Goal: Information Seeking & Learning: Understand process/instructions

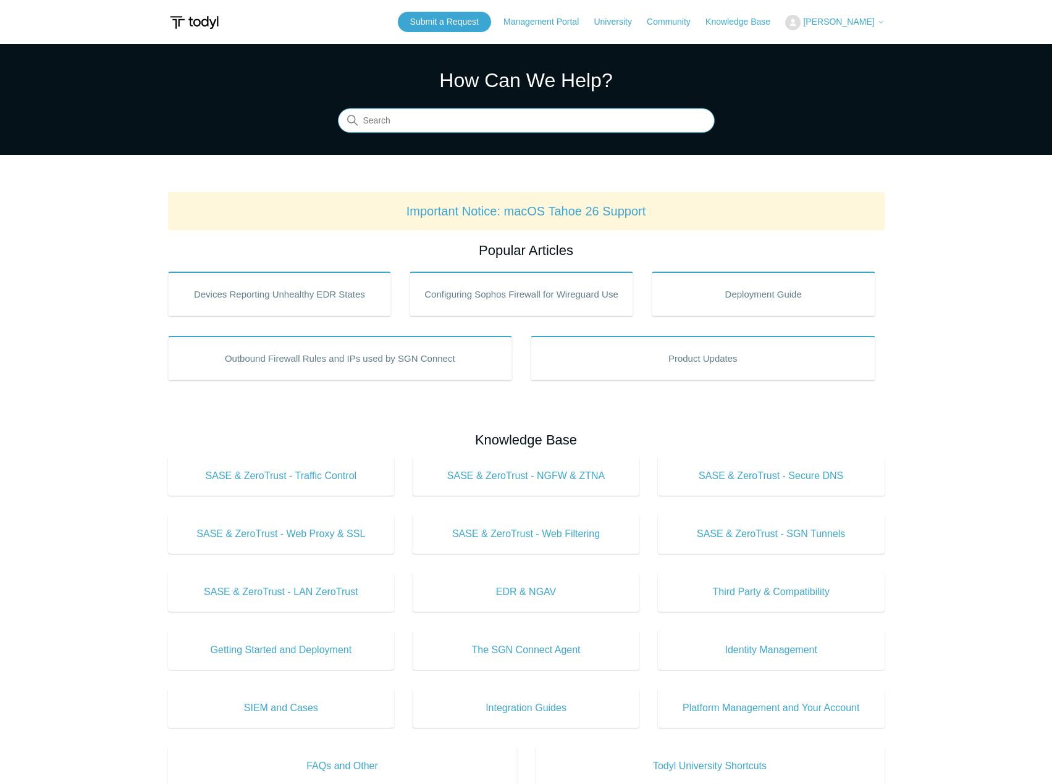
click at [419, 126] on input "Search" at bounding box center [526, 121] width 377 height 25
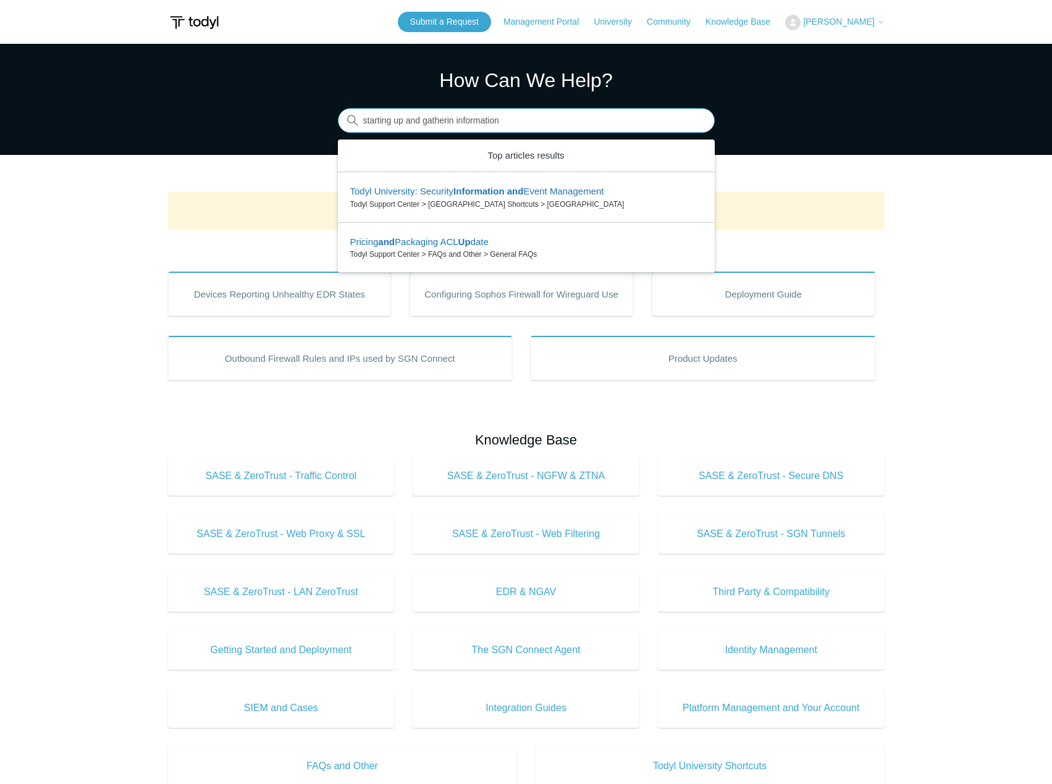
type input "starting up and gatherin information"
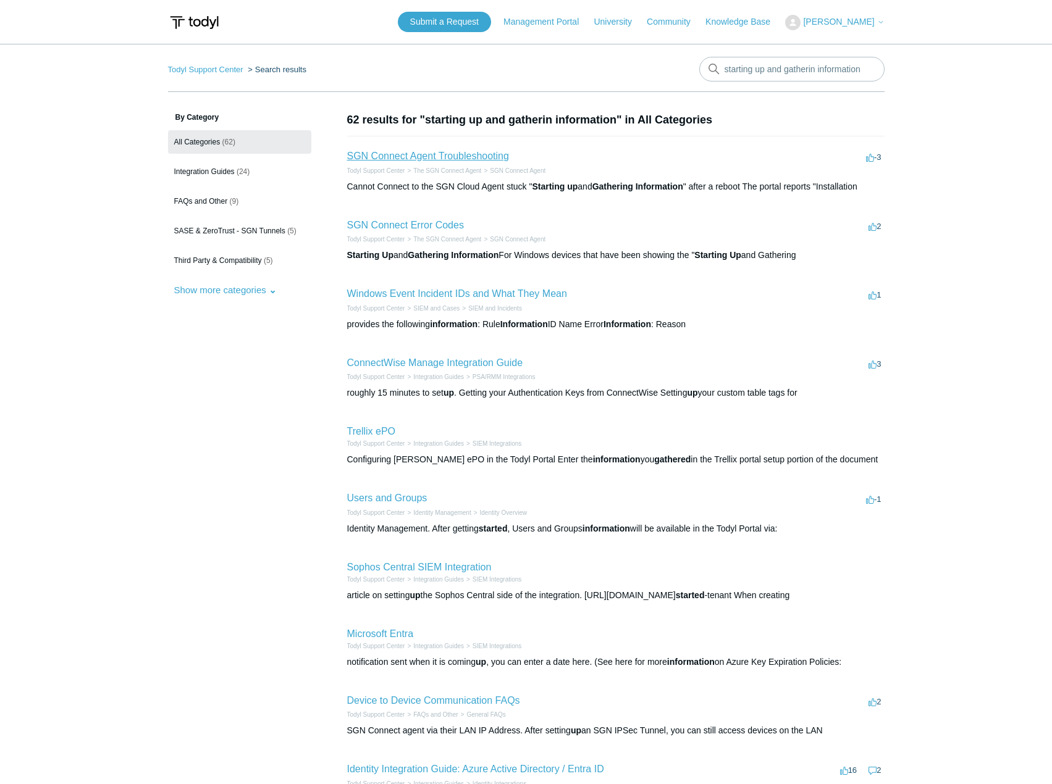
click at [449, 161] on link "SGN Connect Agent Troubleshooting" at bounding box center [428, 156] width 162 height 10
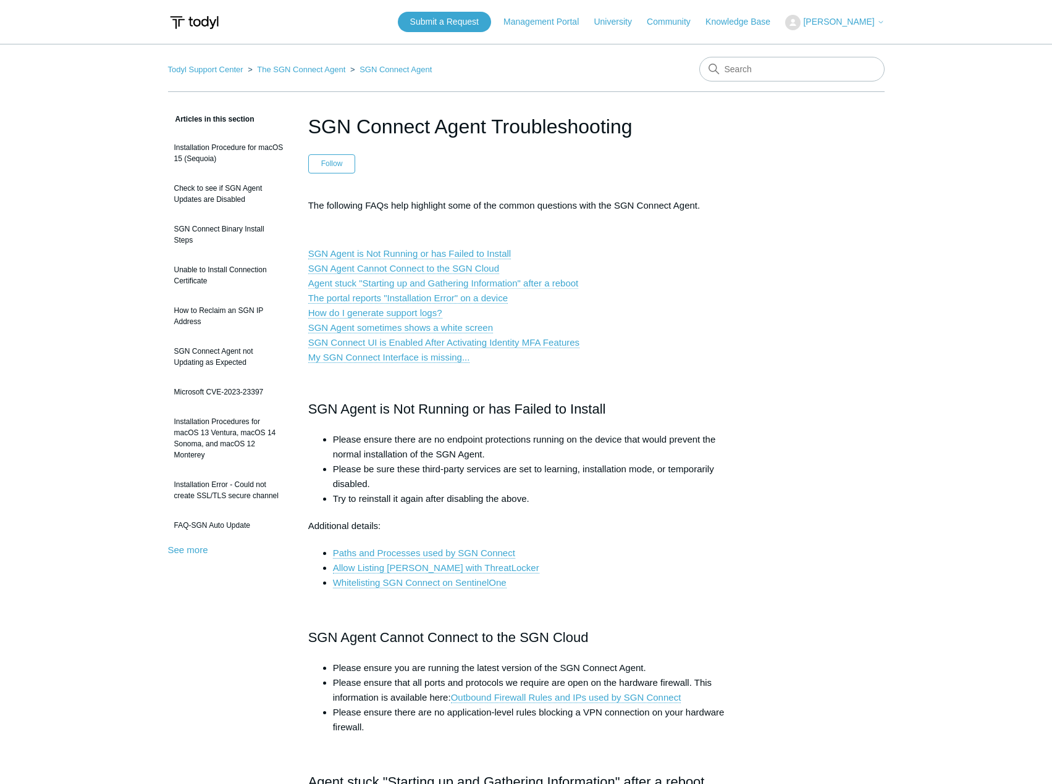
click at [446, 284] on link "Agent stuck "Starting up and Gathering Information" after a reboot" at bounding box center [443, 283] width 270 height 11
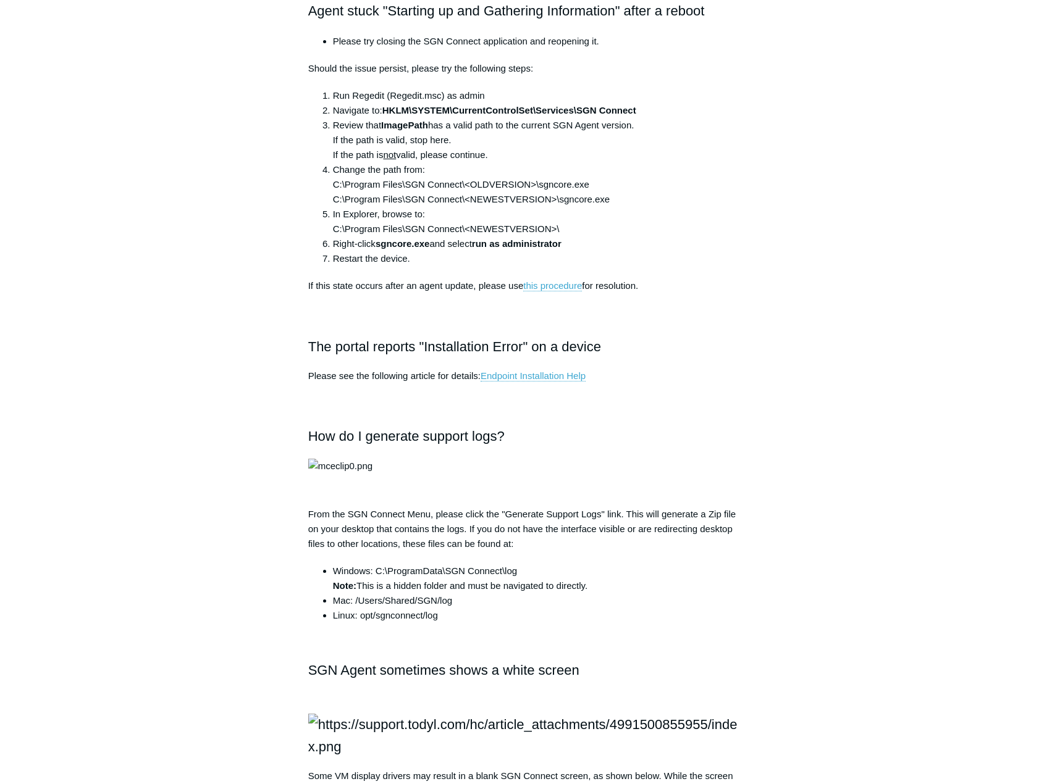
drag, startPoint x: 387, startPoint y: 110, endPoint x: 659, endPoint y: 121, distance: 271.9
click at [659, 121] on ol "Run Regedit (Regedit.msc) as admin Navigate to: HKLM\SYSTEM\CurrentControlSet\S…" at bounding box center [532, 177] width 424 height 178
click at [378, 111] on li "Navigate to: HKLM\SYSTEM\CurrentControlSet\Services\SGN Connect" at bounding box center [538, 110] width 411 height 15
drag, startPoint x: 387, startPoint y: 108, endPoint x: 639, endPoint y: 112, distance: 252.6
click at [639, 112] on li "Navigate to: HKLM\SYSTEM\CurrentControlSet\Services\SGN Connect" at bounding box center [538, 110] width 411 height 15
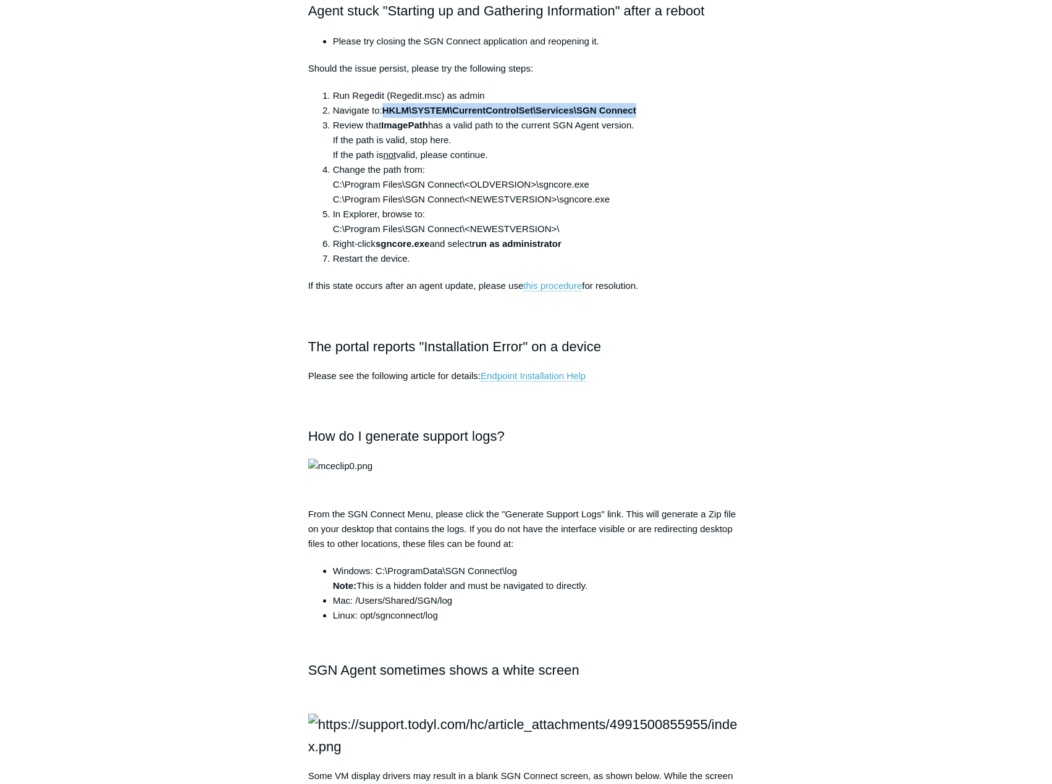
copy strong "HKLM\SYSTEM\CurrentControlSet\Services\SGN Connect"
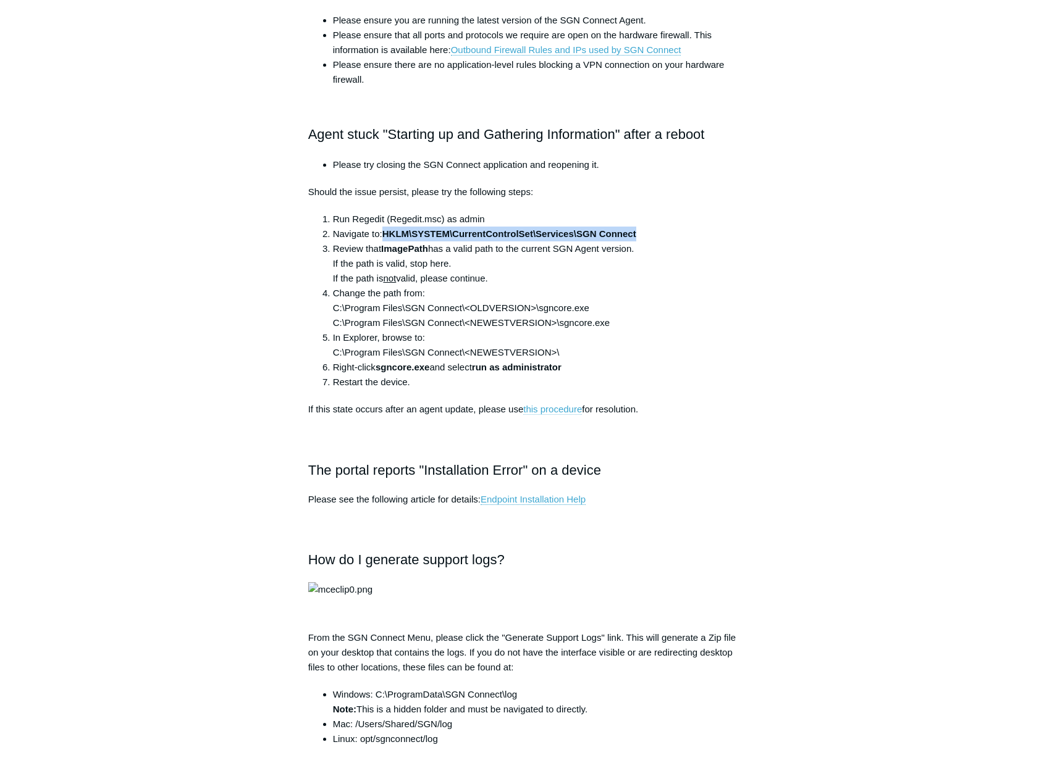
click at [577, 410] on link "this procedure" at bounding box center [552, 409] width 59 height 11
click at [808, 341] on div "Articles in this section Installation Procedure for macOS 15 (Sequoia) Check to…" at bounding box center [526, 574] width 716 height 2220
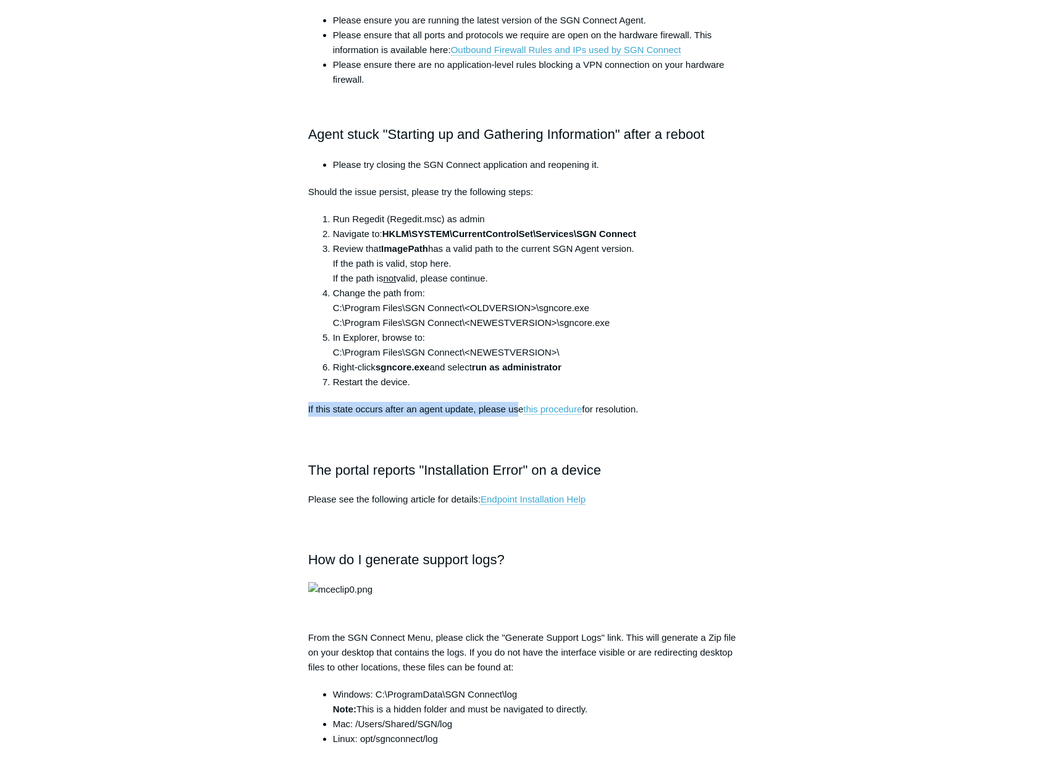
drag, startPoint x: 306, startPoint y: 407, endPoint x: 520, endPoint y: 406, distance: 213.6
click at [520, 406] on article "SGN Connect Agent Troubleshooting Follow Not yet followed by anyone The followi…" at bounding box center [526, 574] width 473 height 2220
click at [695, 348] on li "In Explorer, browse to: C:\Program Files\SGN Connect\<NEWESTVERSION>\" at bounding box center [538, 345] width 411 height 30
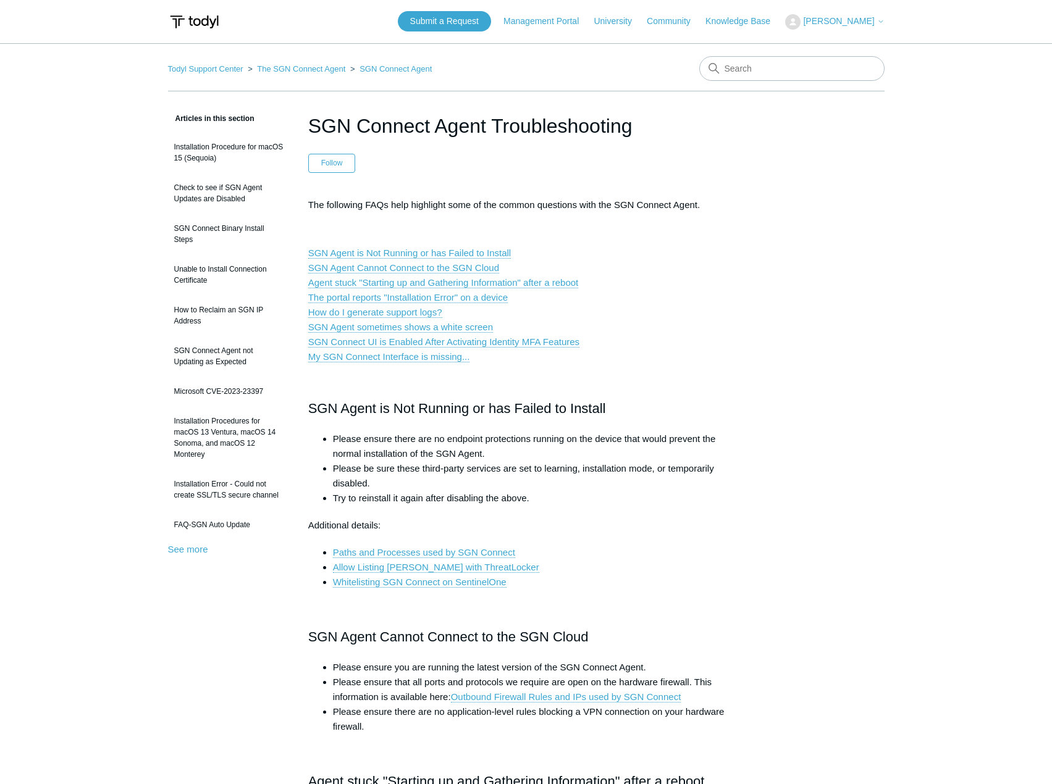
scroll to position [0, 0]
click at [345, 280] on link "Agent stuck "Starting up and Gathering Information" after a reboot" at bounding box center [443, 283] width 270 height 11
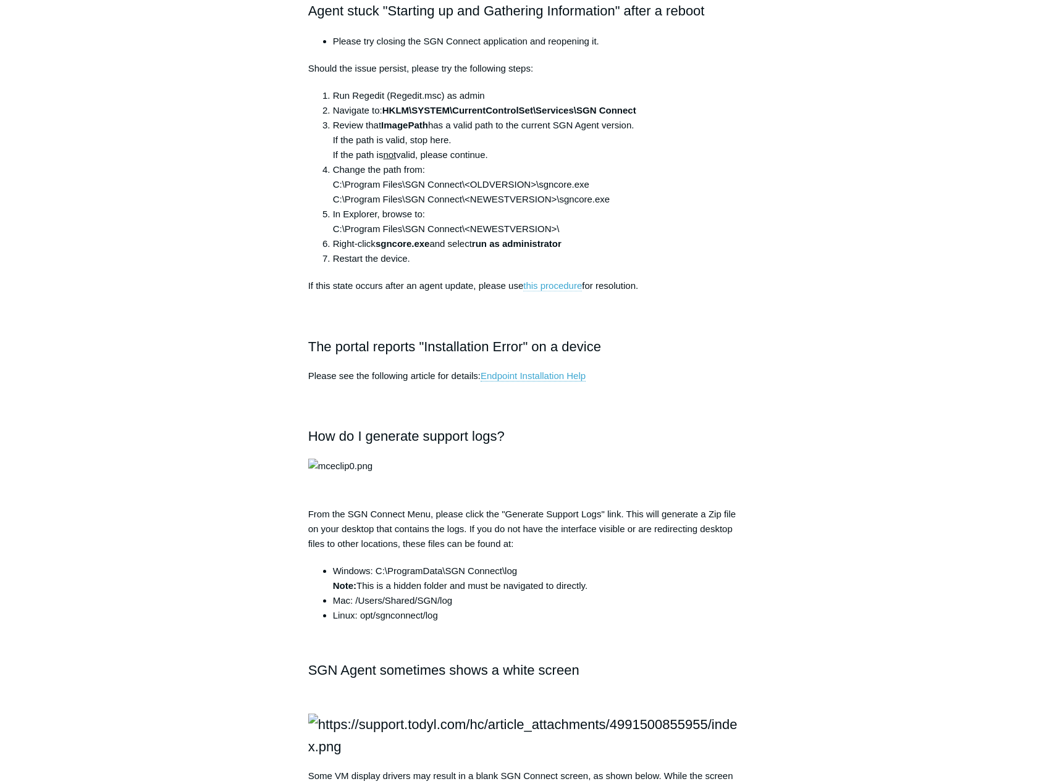
click at [561, 285] on link "this procedure" at bounding box center [552, 285] width 59 height 11
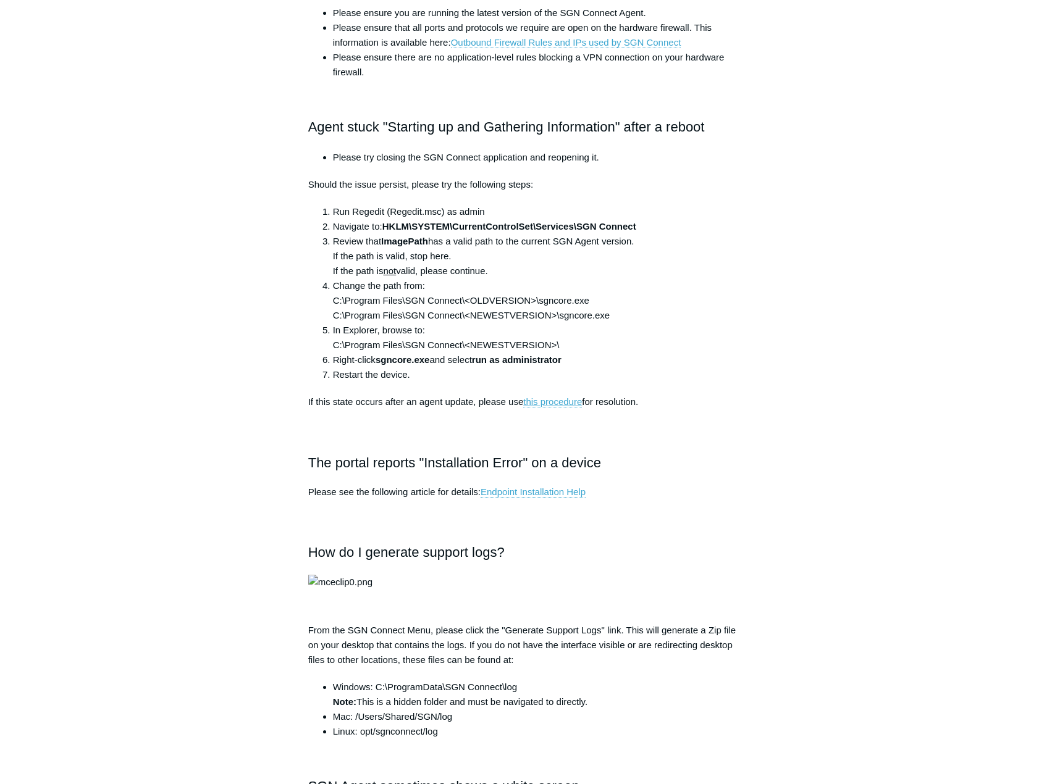
scroll to position [648, 0]
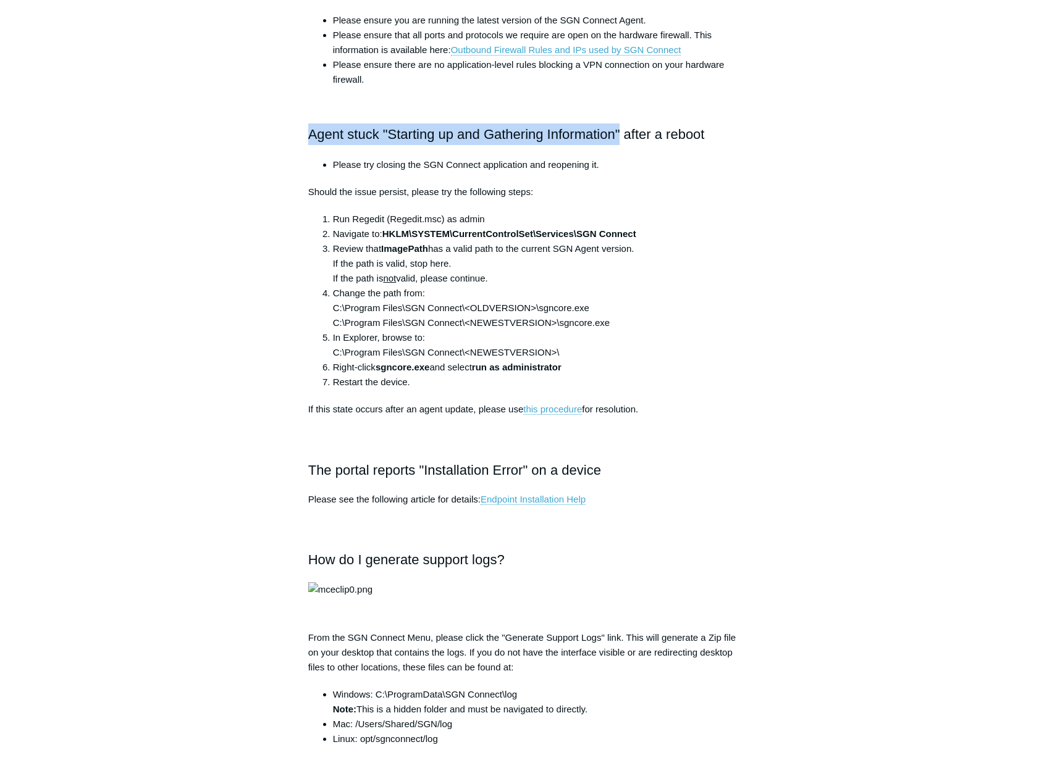
drag, startPoint x: 308, startPoint y: 132, endPoint x: 621, endPoint y: 142, distance: 312.6
click at [621, 142] on h2 "Agent stuck "Starting up and Gathering Information" after a reboot" at bounding box center [526, 134] width 436 height 22
copy h2 "Agent stuck "Starting up and Gathering Information""
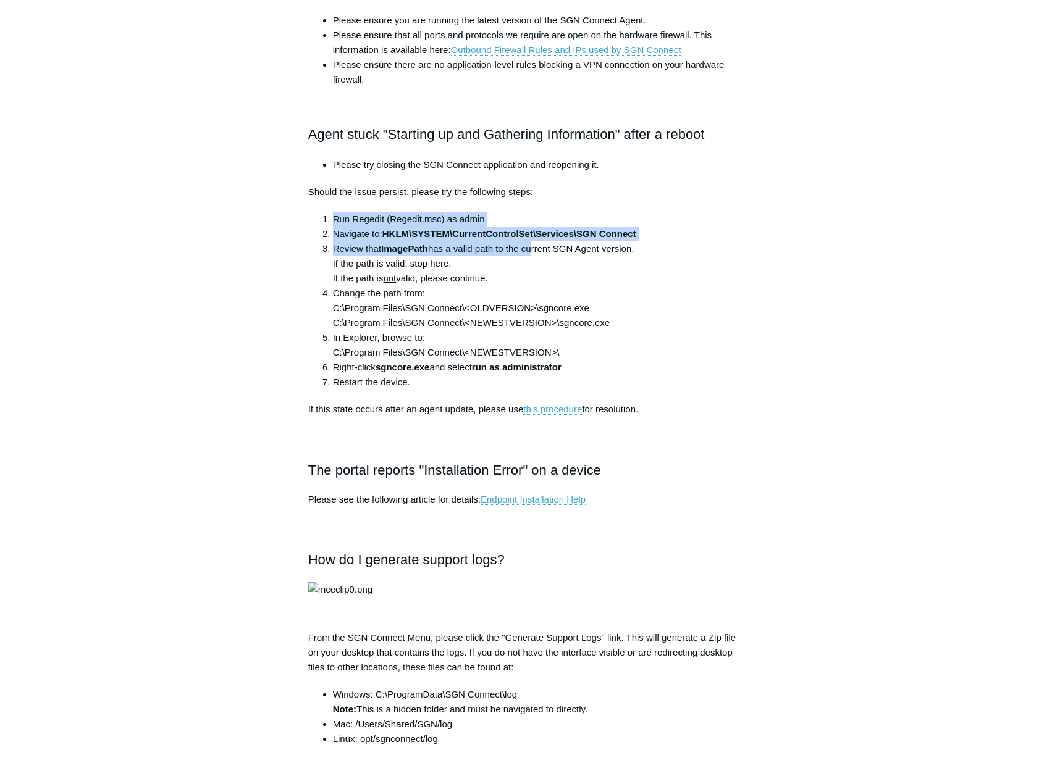
drag, startPoint x: 335, startPoint y: 217, endPoint x: 529, endPoint y: 254, distance: 197.9
click at [529, 254] on ol "Run Regedit (Regedit.msc) as admin Navigate to: HKLM\SYSTEM\CurrentControlSet\S…" at bounding box center [532, 301] width 424 height 178
click at [529, 254] on li "Review that ImagePath has a valid path to the current SGN Agent version. If the…" at bounding box center [538, 263] width 411 height 44
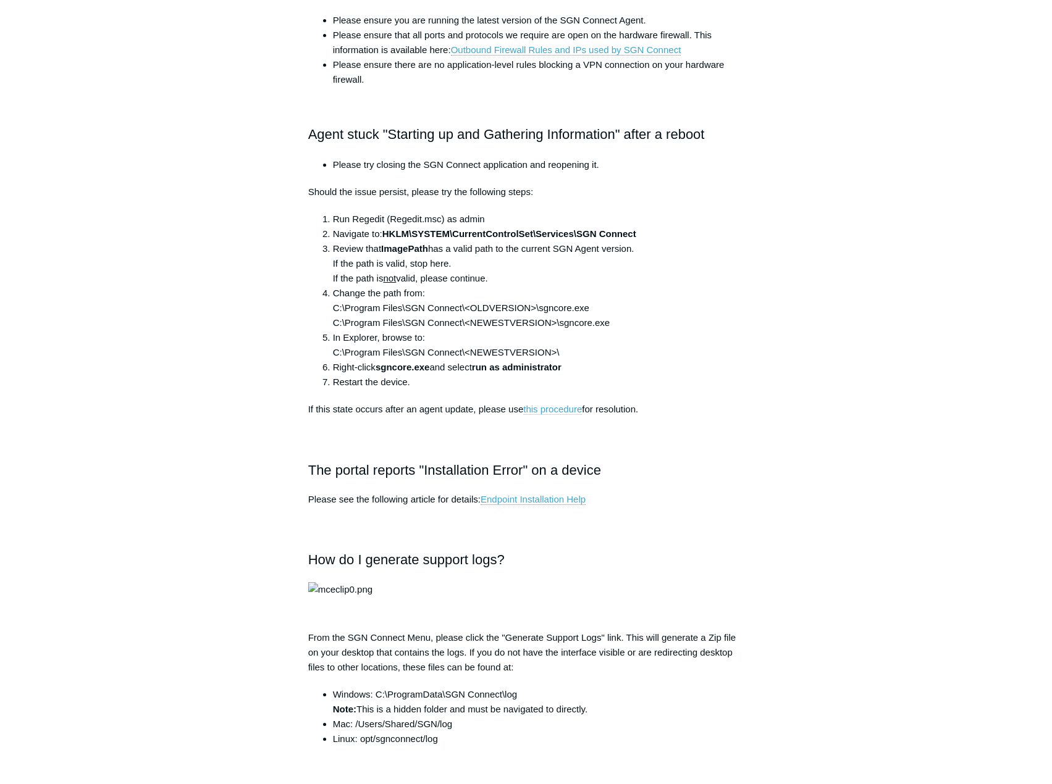
click at [567, 411] on link "this procedure" at bounding box center [552, 409] width 59 height 11
drag, startPoint x: 536, startPoint y: 306, endPoint x: 612, endPoint y: 307, distance: 75.9
click at [612, 307] on li "Change the path from: C:\Program Files\SGN Connect\<OLDVERSION>\sgncore.exe C:\…" at bounding box center [538, 308] width 411 height 44
copy li "\sgncore.exe"
click at [558, 411] on link "this procedure" at bounding box center [552, 409] width 59 height 11
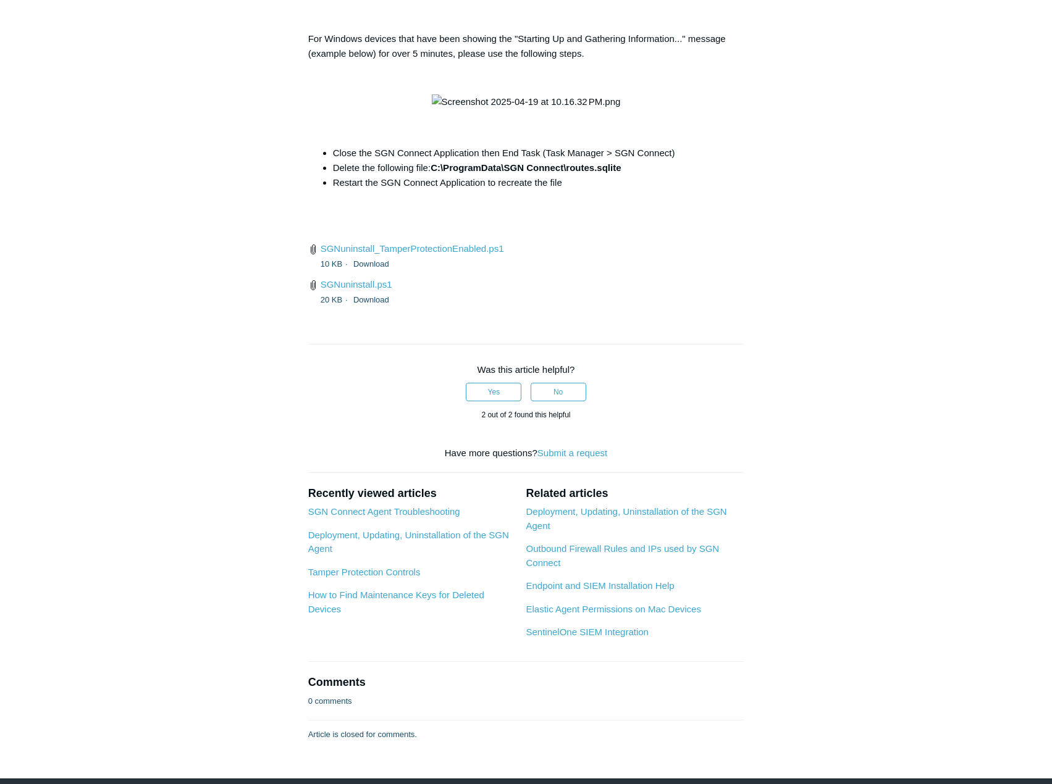
scroll to position [4644, 0]
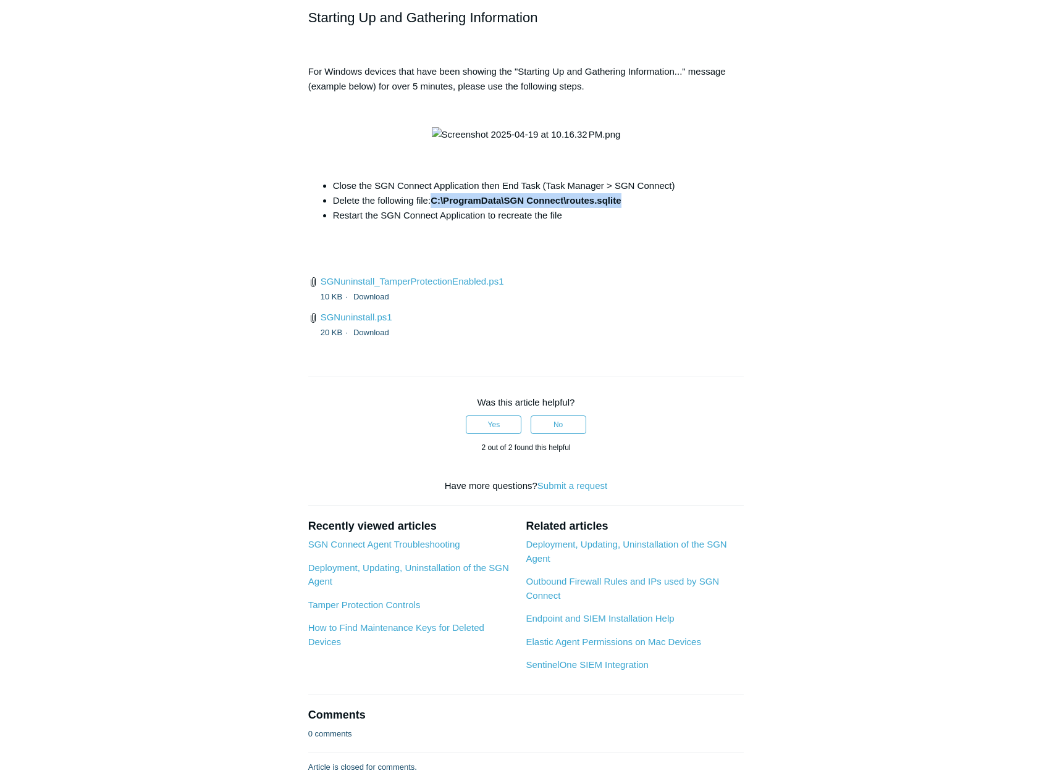
drag, startPoint x: 433, startPoint y: 393, endPoint x: 693, endPoint y: 400, distance: 260.7
click at [693, 208] on li "Delete the following file: C:\ProgramData\SGN Connect\routes.sqlite" at bounding box center [538, 200] width 411 height 15
copy strong "C:\ProgramData\SGN Connect\routes.sqlite"
click at [731, 166] on p at bounding box center [526, 158] width 436 height 15
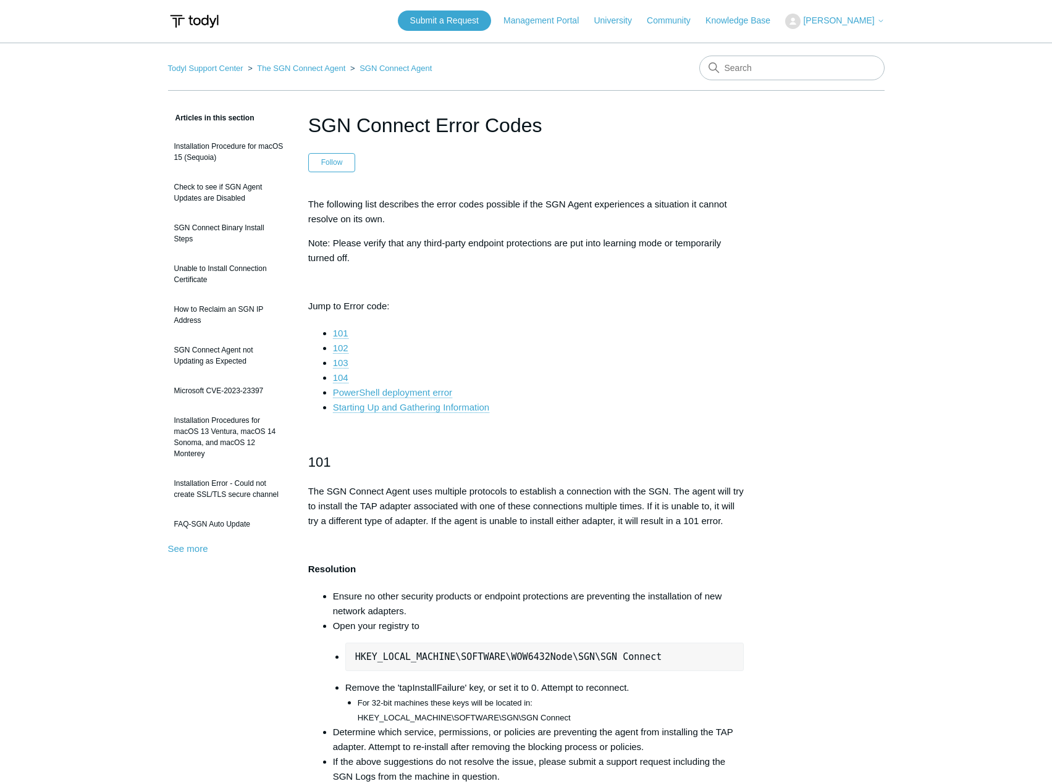
scroll to position [0, 0]
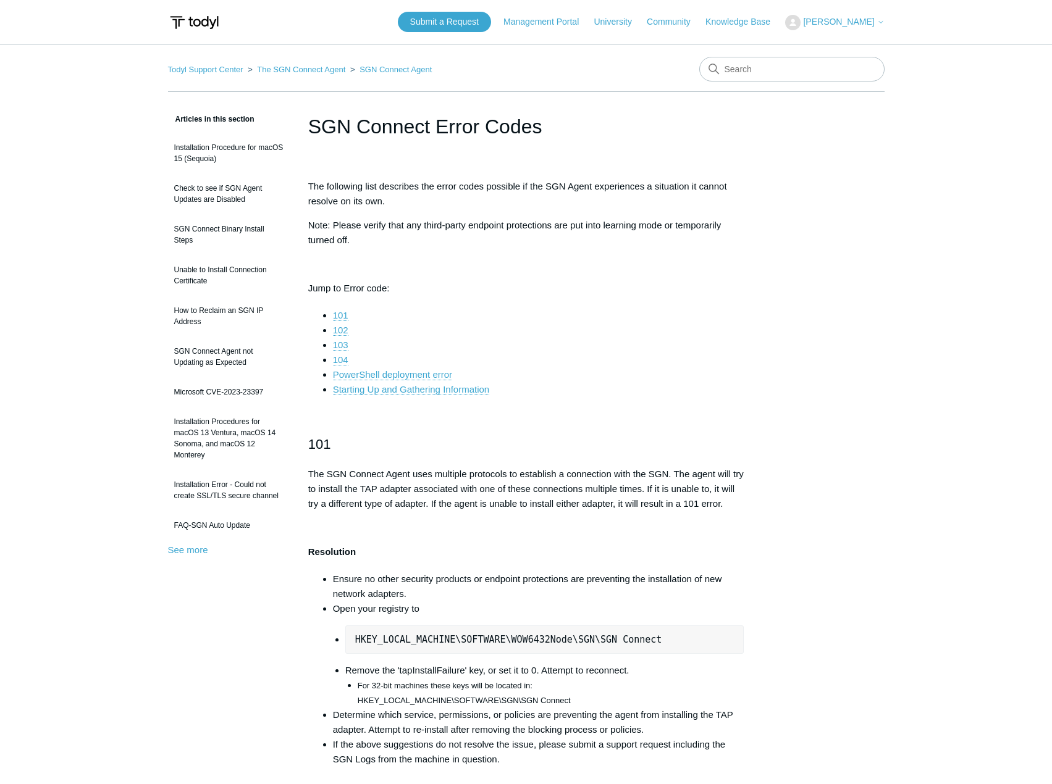
scroll to position [4768, 0]
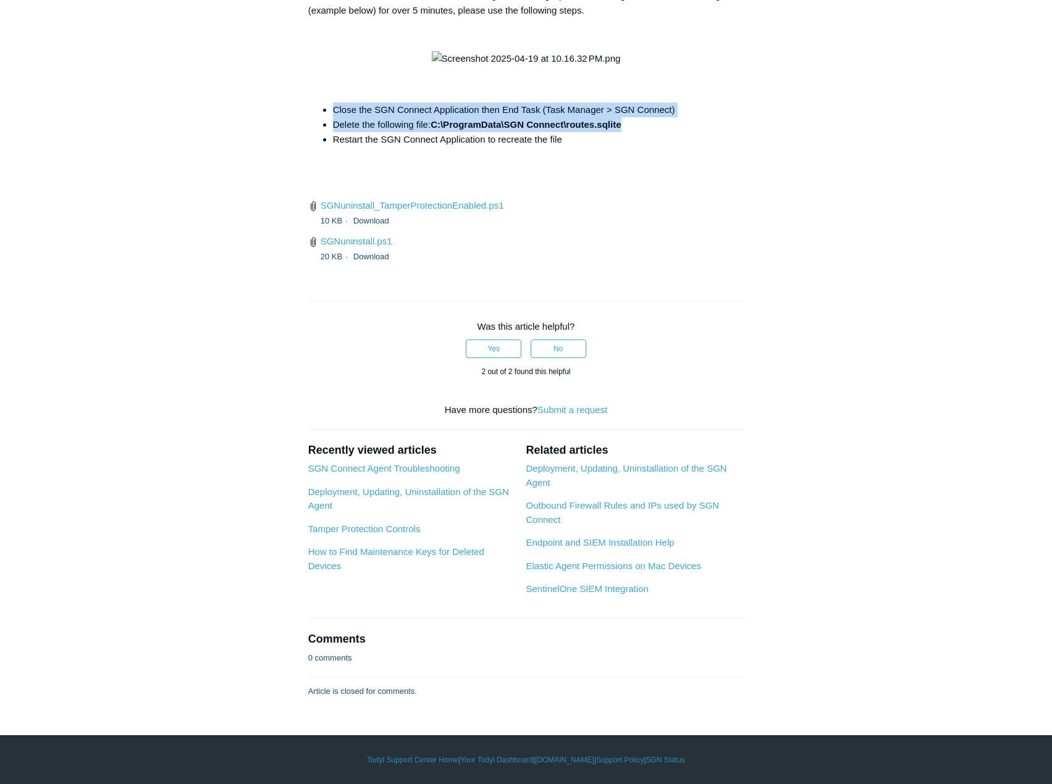
drag, startPoint x: 334, startPoint y: 253, endPoint x: 629, endPoint y: 271, distance: 295.1
click at [629, 147] on ul "Close the SGN Connect Application then End Task (Task Manager > SGN Connect) De…" at bounding box center [532, 124] width 424 height 44
copy ul "Close the SGN Connect Application then End Task (Task Manager > SGN Connect) De…"
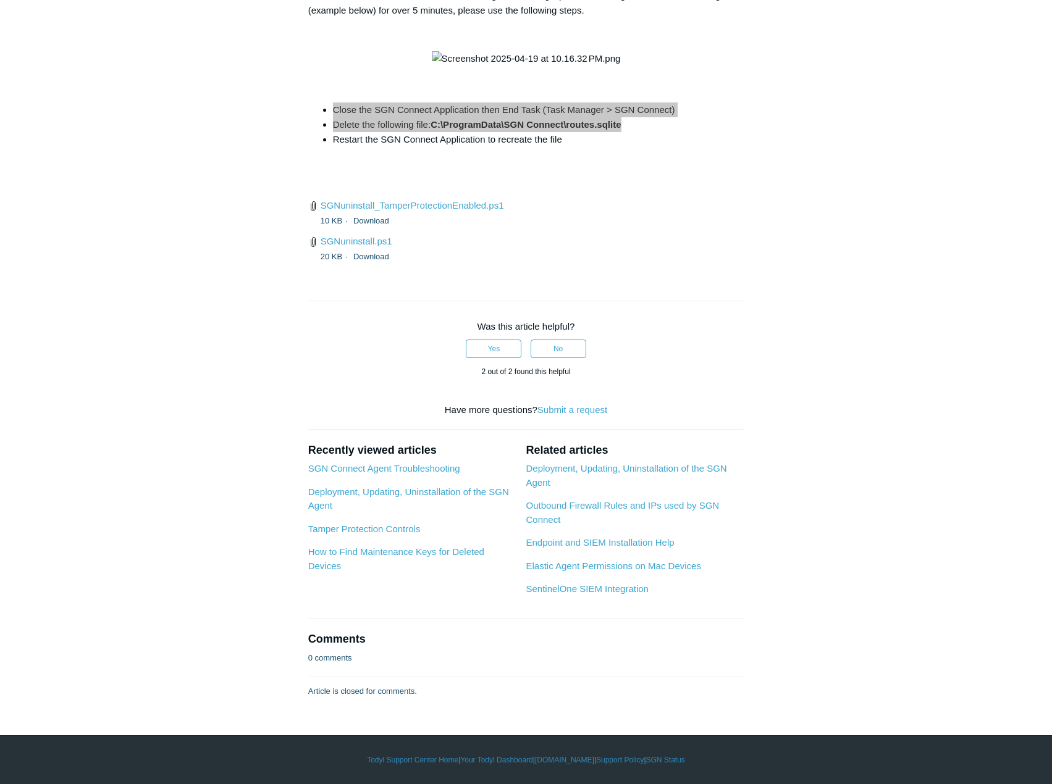
scroll to position [4891, 0]
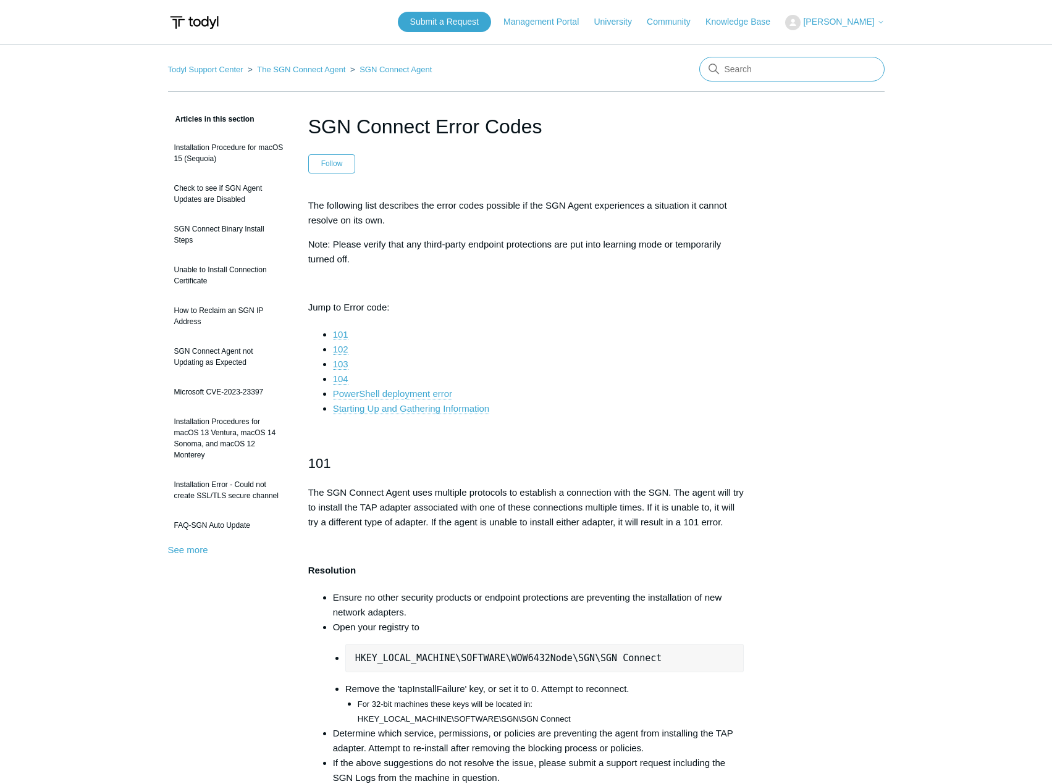
click at [766, 73] on input "Search" at bounding box center [791, 69] width 185 height 25
click at [196, 25] on img at bounding box center [194, 22] width 52 height 23
click at [855, 70] on input "Search" at bounding box center [791, 69] width 185 height 25
type input "Windows could not start the SGN Connect Service on loacl computer"
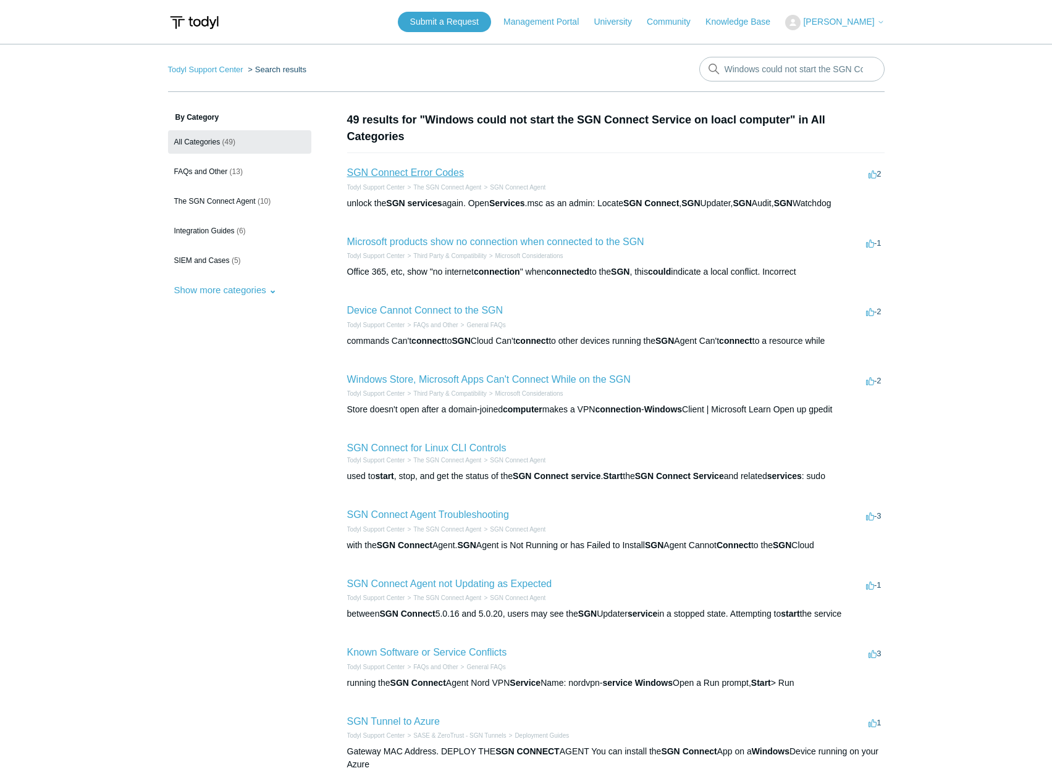
click at [430, 169] on link "SGN Connect Error Codes" at bounding box center [405, 172] width 117 height 10
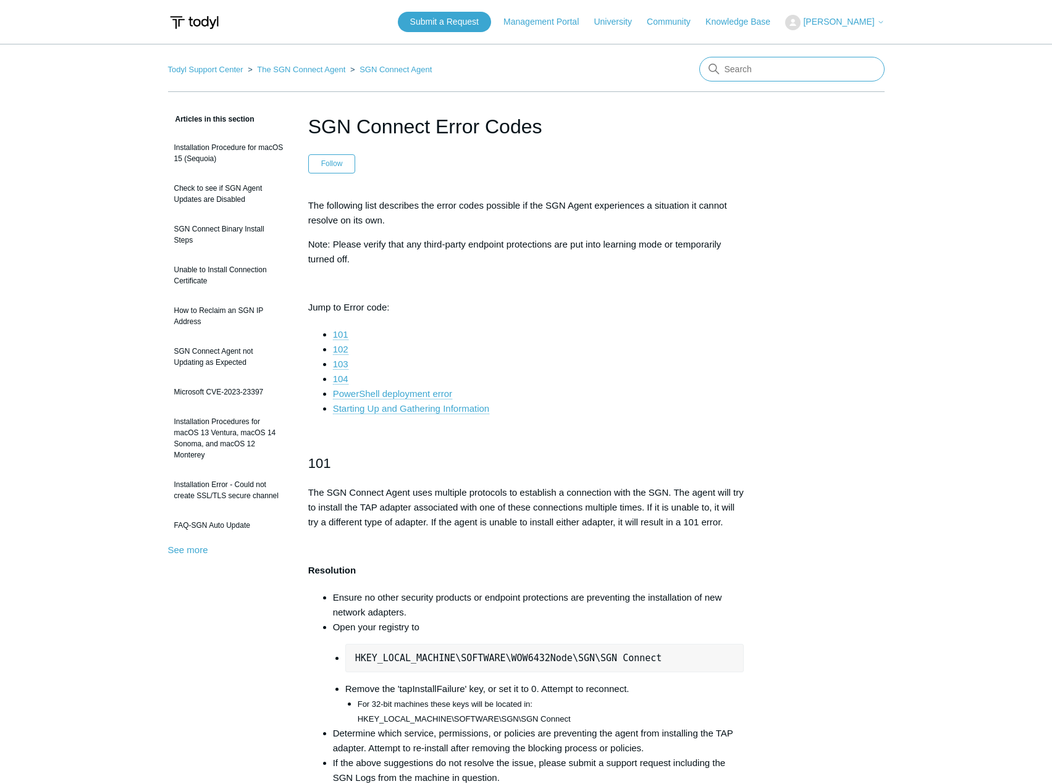
click at [777, 72] on input "Search" at bounding box center [791, 69] width 185 height 25
type input "Service wont start"
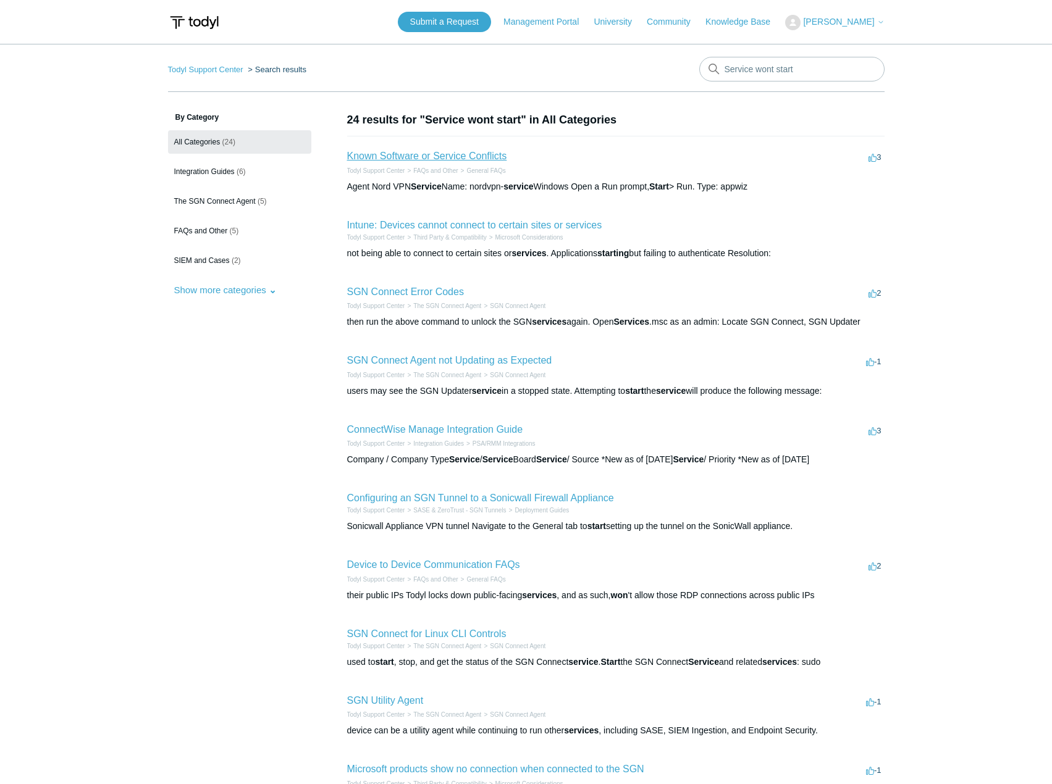
click at [463, 154] on link "Known Software or Service Conflicts" at bounding box center [427, 156] width 160 height 10
click at [425, 294] on link "SGN Connect Error Codes" at bounding box center [405, 291] width 117 height 10
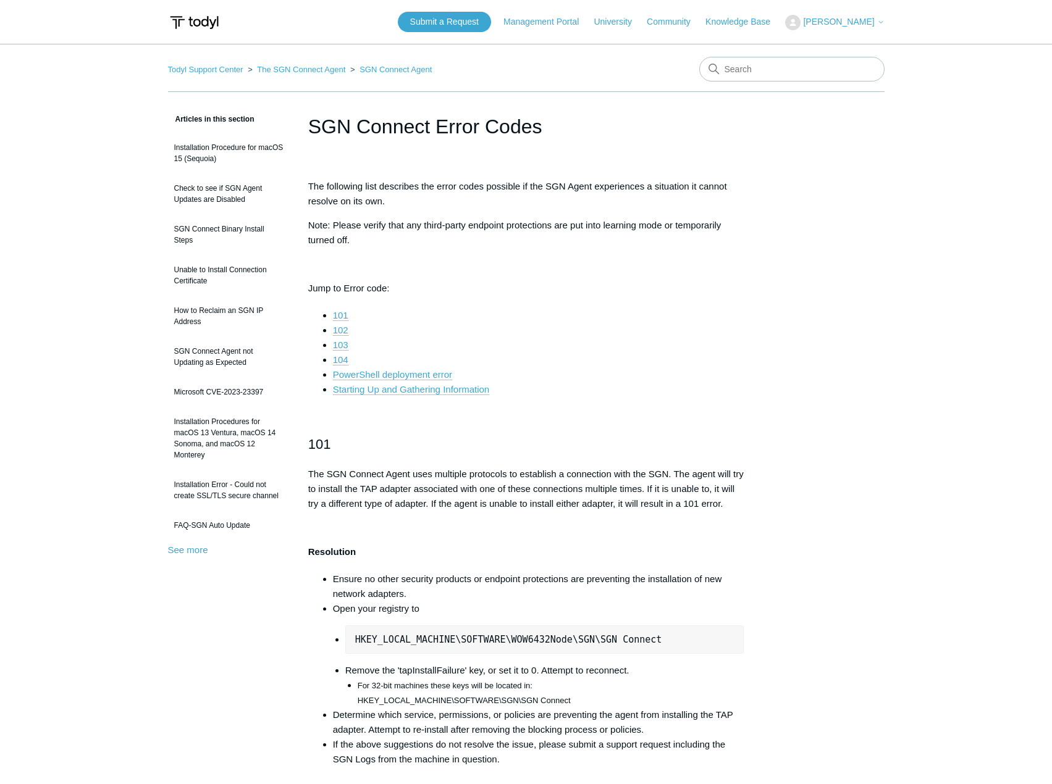
scroll to position [4768, 0]
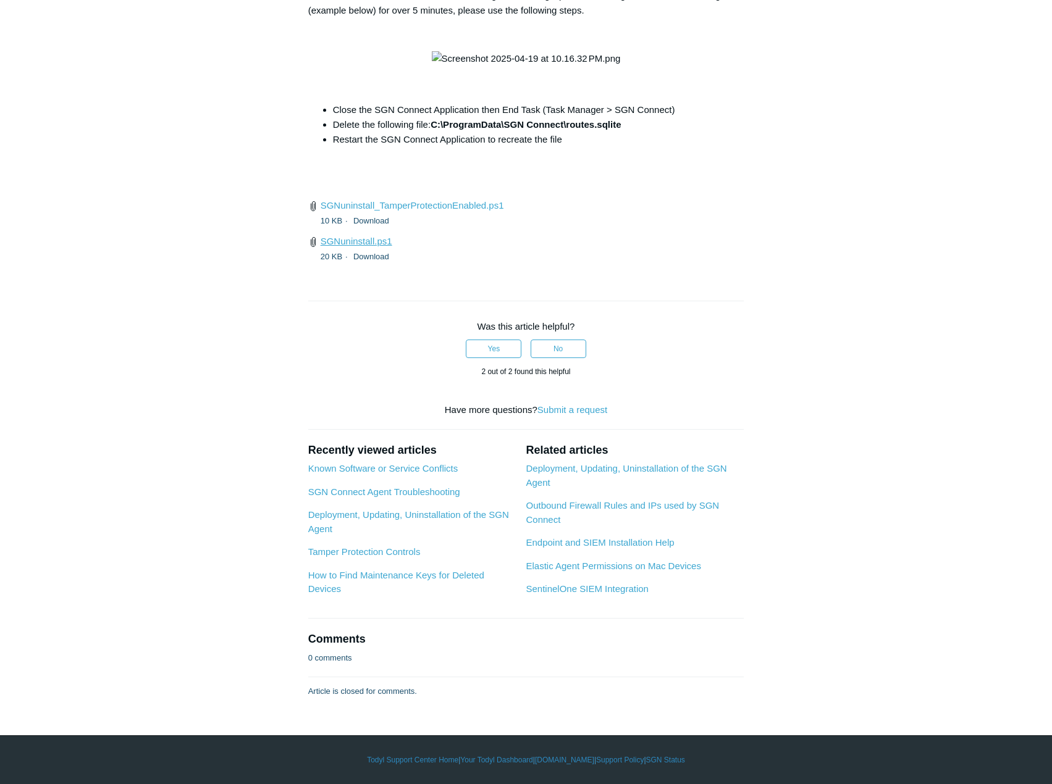
click at [368, 246] on link "SGNuninstall.ps1" at bounding box center [356, 241] width 72 height 10
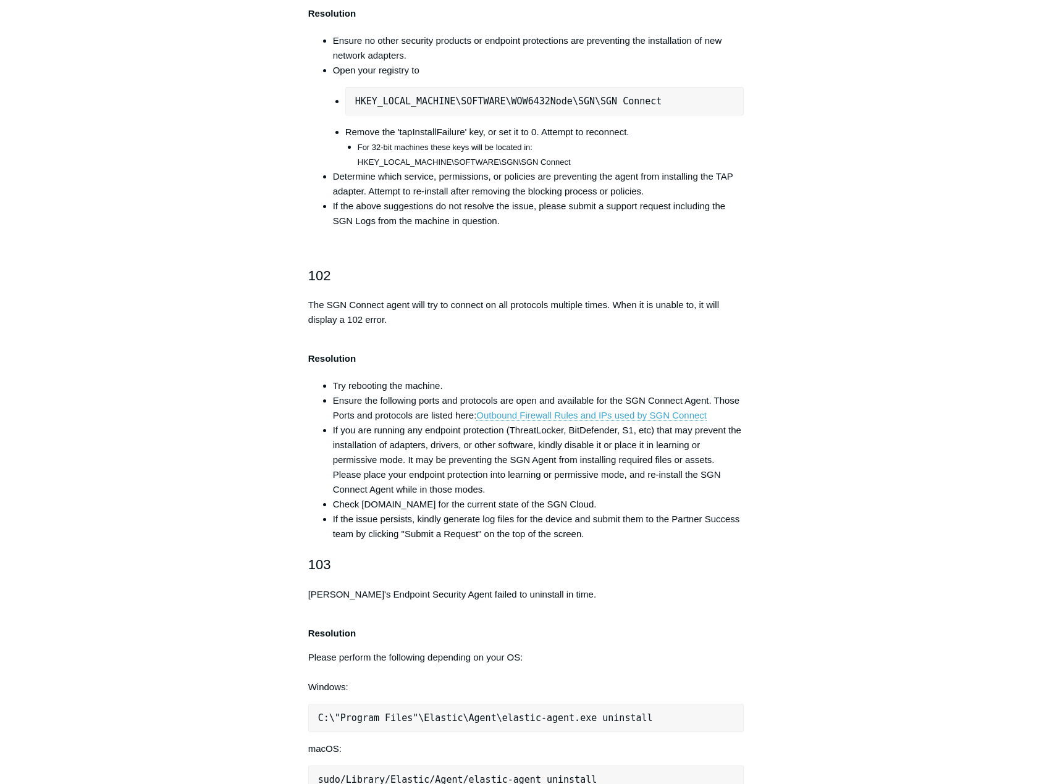
scroll to position [0, 0]
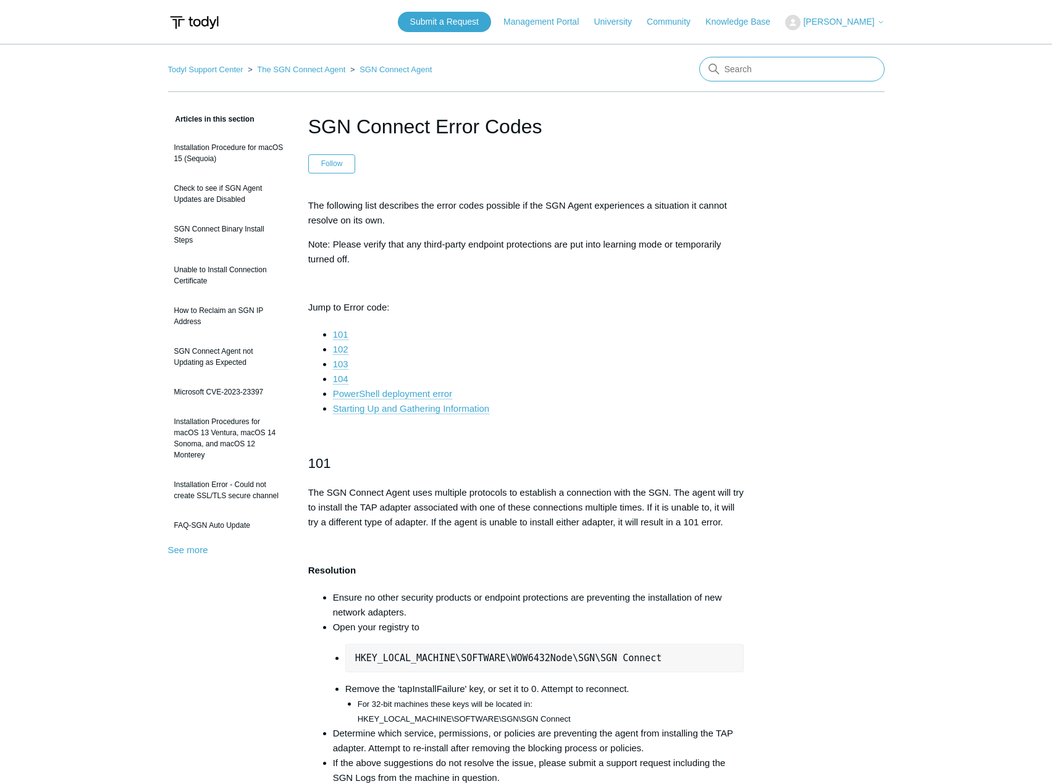
click at [764, 74] on input "Search" at bounding box center [791, 69] width 185 height 25
type input "uninstall"
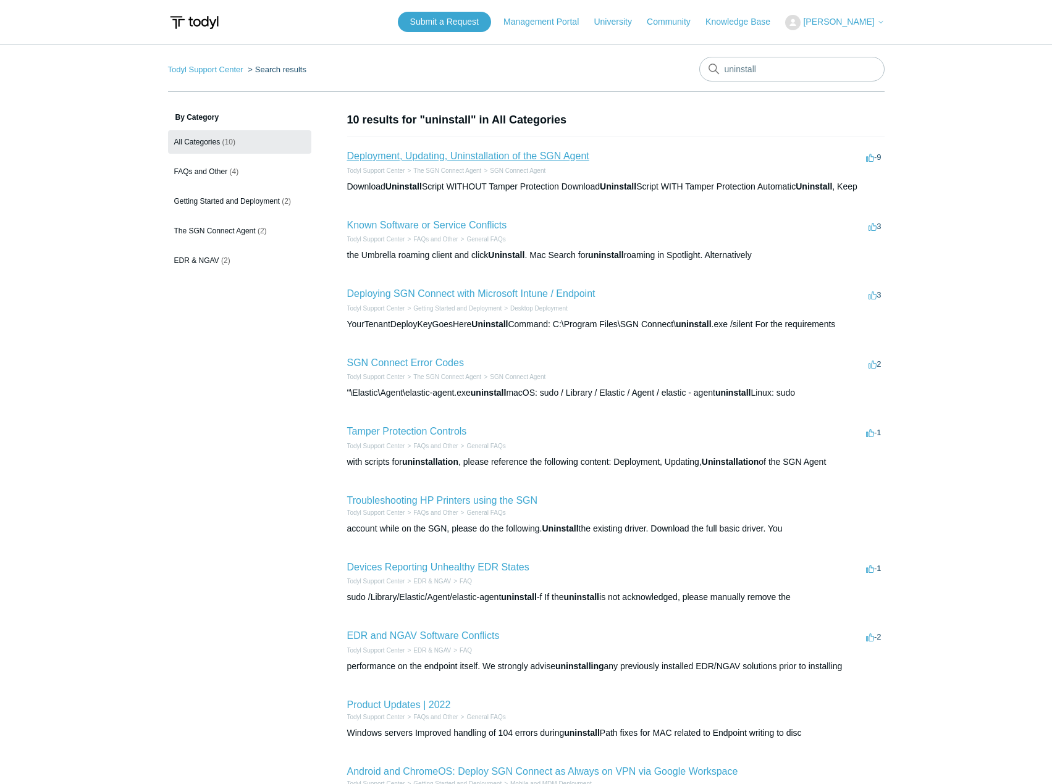
click at [505, 155] on link "Deployment, Updating, Uninstallation of the SGN Agent" at bounding box center [468, 156] width 242 height 10
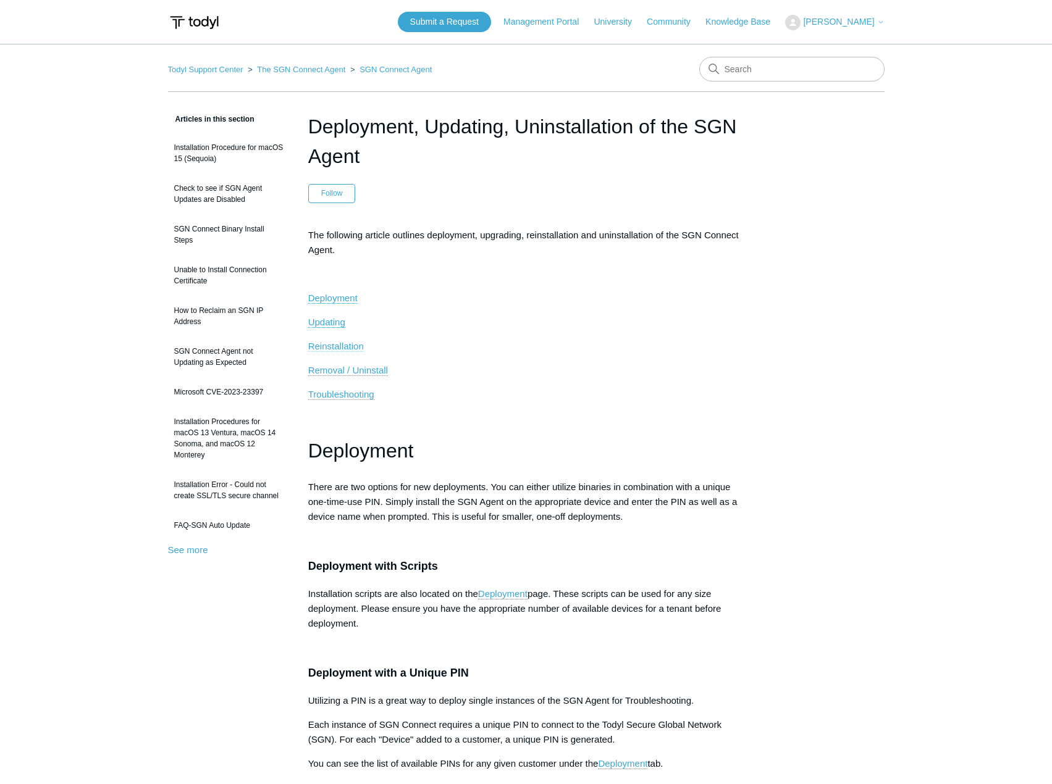
click at [345, 347] on span "Reinstallation" at bounding box center [336, 346] width 56 height 10
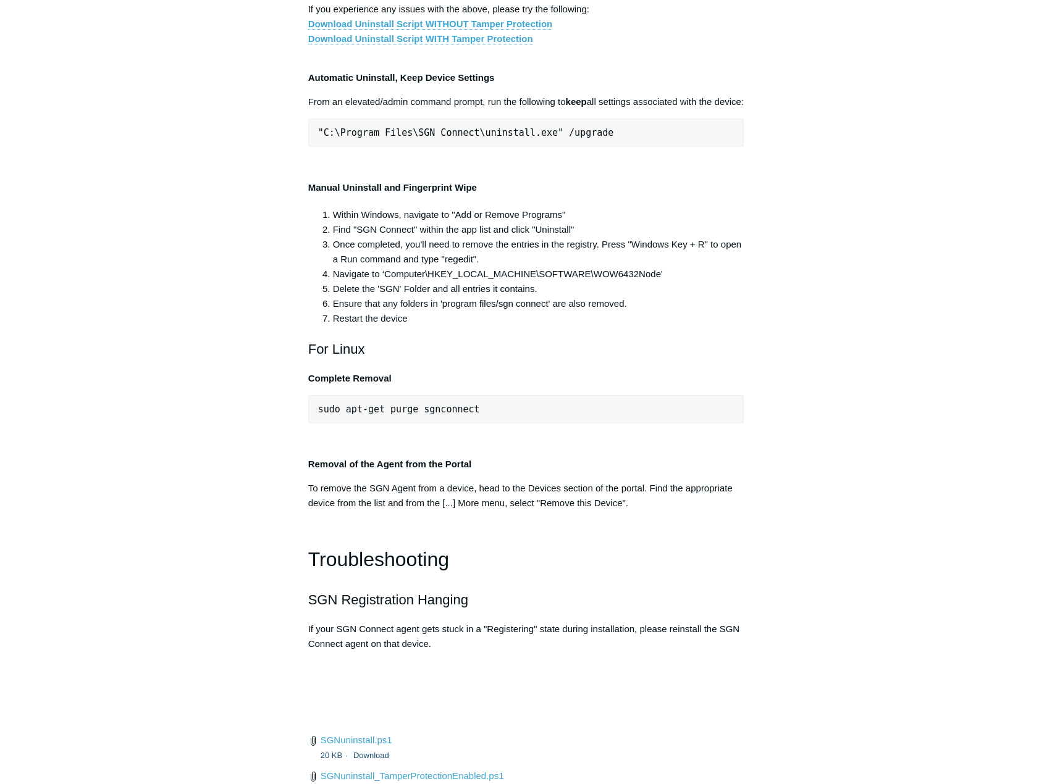
scroll to position [2362, 0]
click at [435, 30] on link "Download Uninstall Script WITHOUT Tamper Protection" at bounding box center [430, 24] width 245 height 11
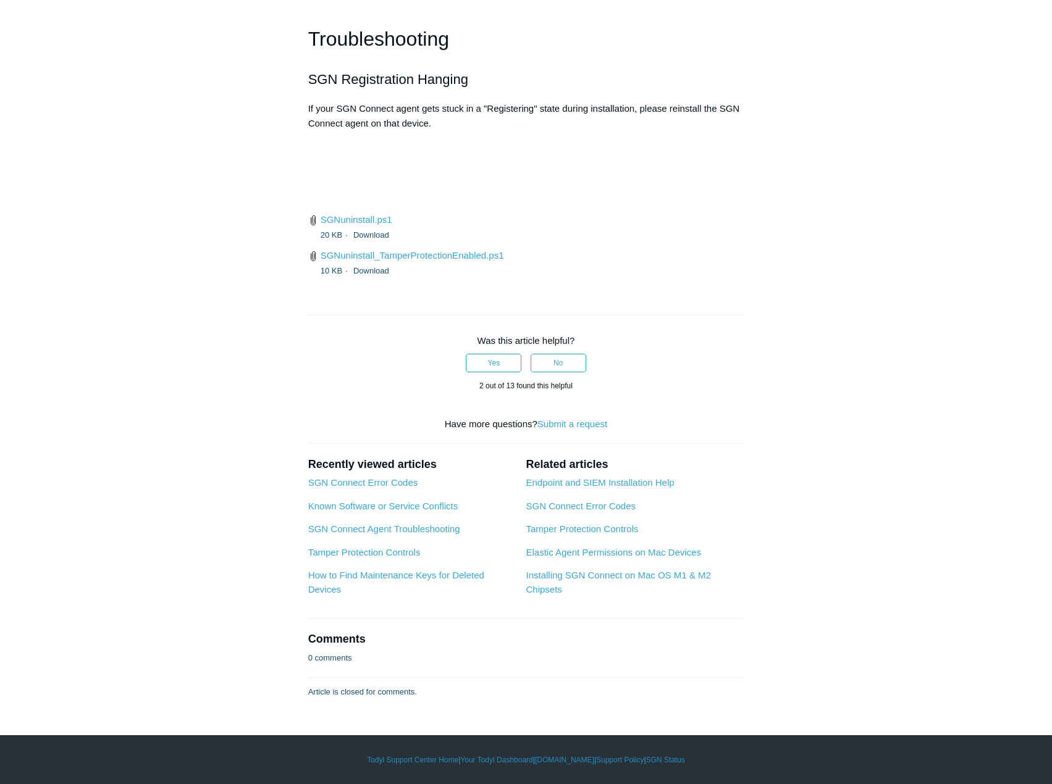
scroll to position [3103, 0]
